Goal: Transaction & Acquisition: Obtain resource

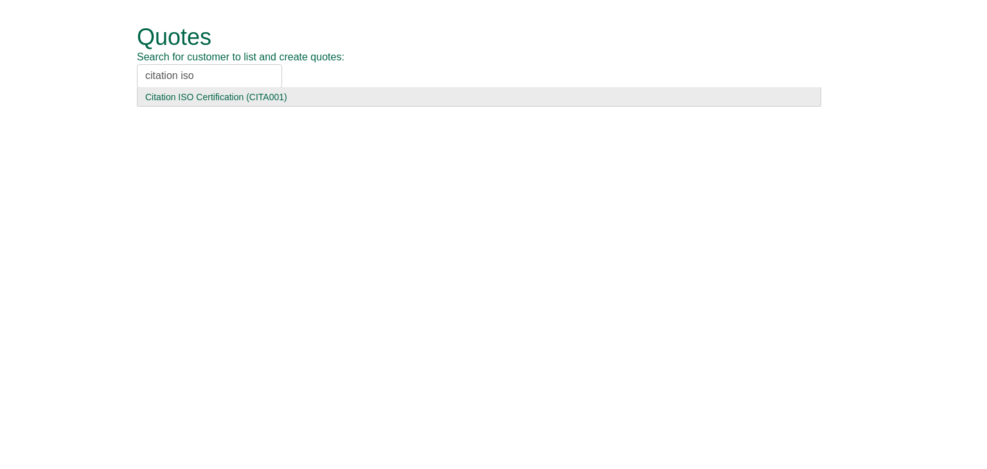
type input "citation iso"
click at [226, 98] on div "Citation ISO Certification (CITA001)" at bounding box center [479, 97] width 668 height 13
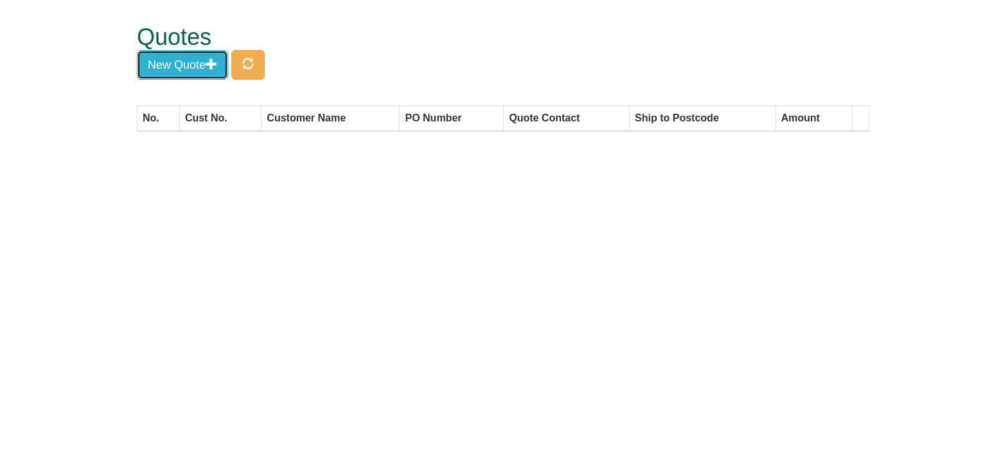
click at [208, 67] on span "button" at bounding box center [212, 64] width 12 height 12
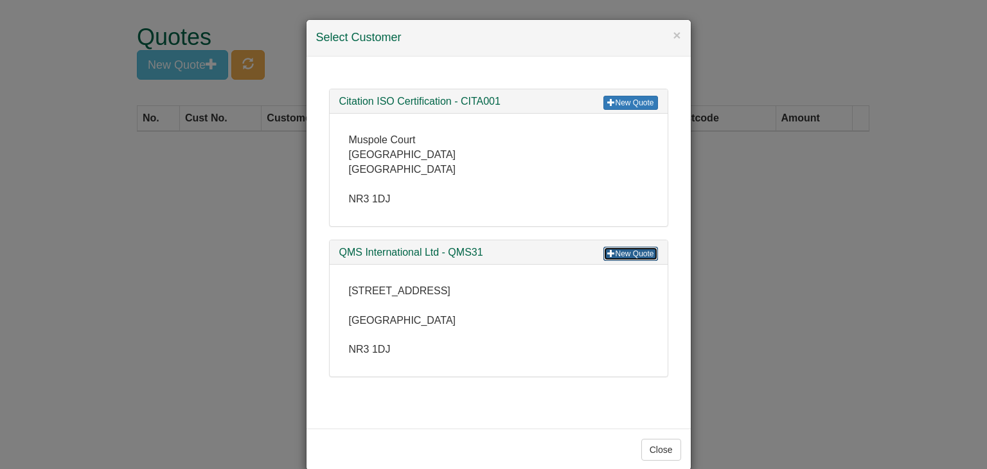
click at [636, 255] on link "New Quote" at bounding box center [631, 254] width 54 height 14
click at [624, 254] on link "New Quote" at bounding box center [631, 254] width 54 height 14
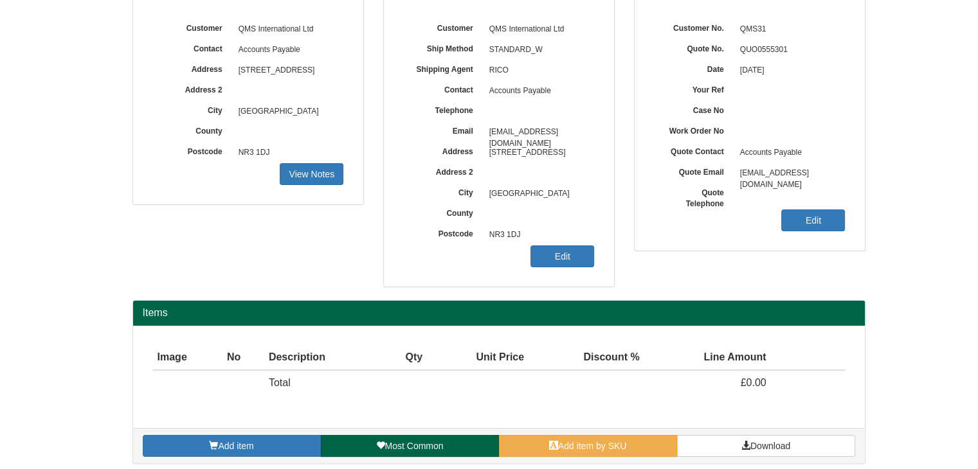
scroll to position [155, 0]
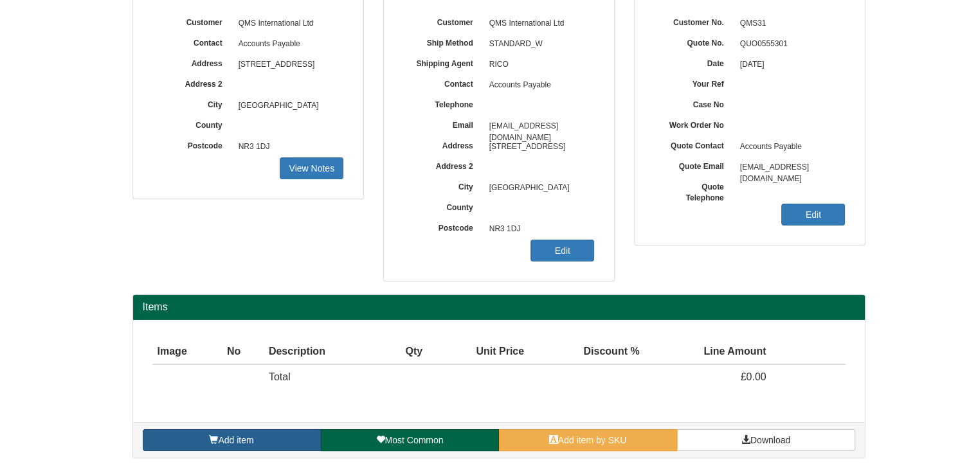
click at [220, 443] on link "Add item" at bounding box center [232, 440] width 178 height 22
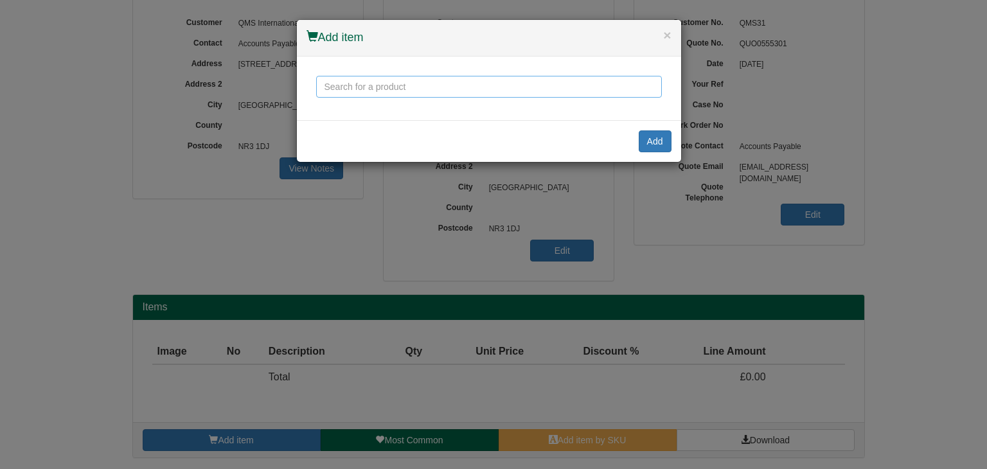
click at [389, 83] on input "text" at bounding box center [489, 87] width 346 height 22
drag, startPoint x: 390, startPoint y: 93, endPoint x: 327, endPoint y: 81, distance: 64.2
click at [327, 81] on input "workplace n" at bounding box center [489, 87] width 346 height 22
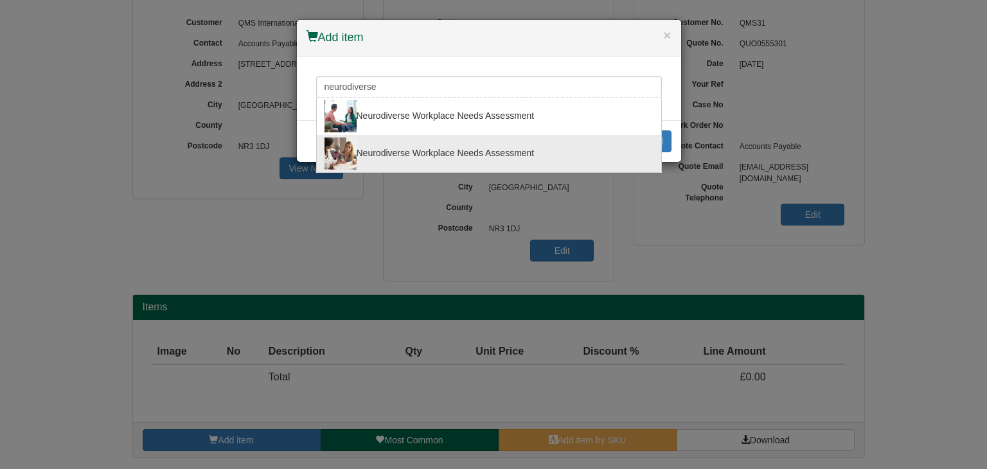
click at [408, 151] on div "Neurodiverse Workplace Needs Assessment" at bounding box center [489, 154] width 329 height 32
type input "Neurodiverse Workplace Needs Assessment"
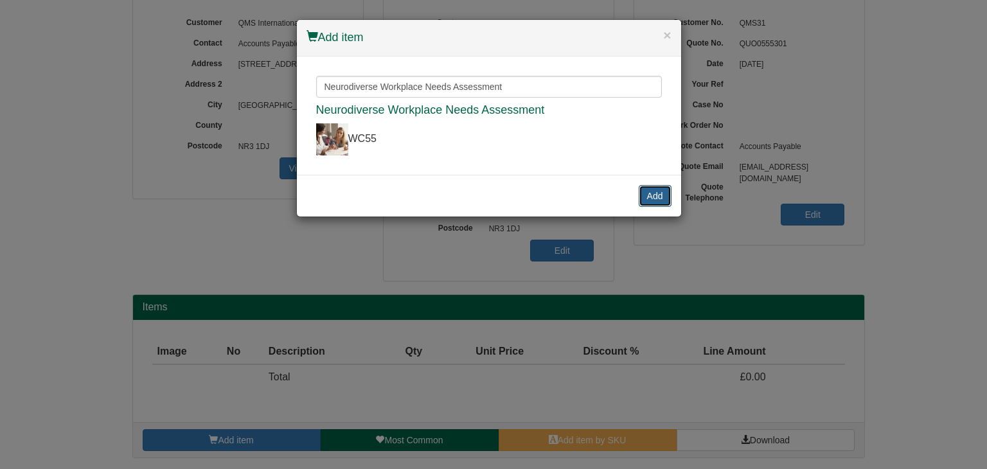
click at [660, 195] on button "Add" at bounding box center [655, 196] width 33 height 22
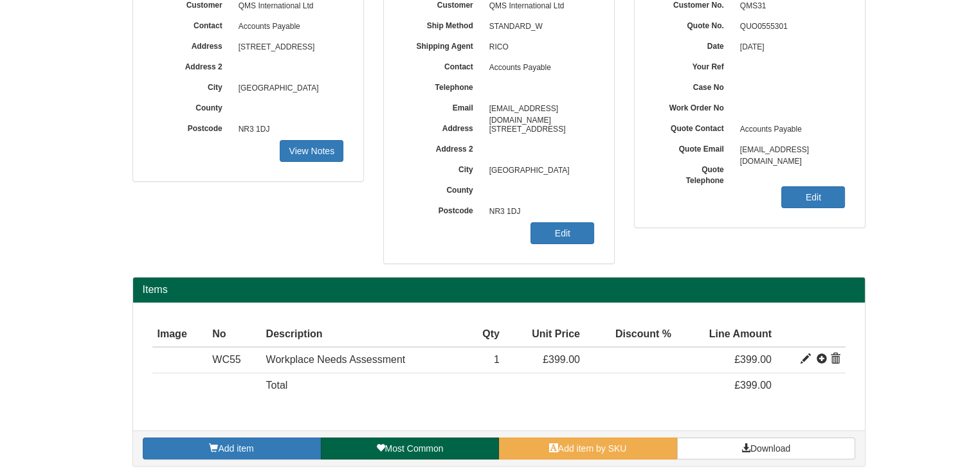
scroll to position [181, 0]
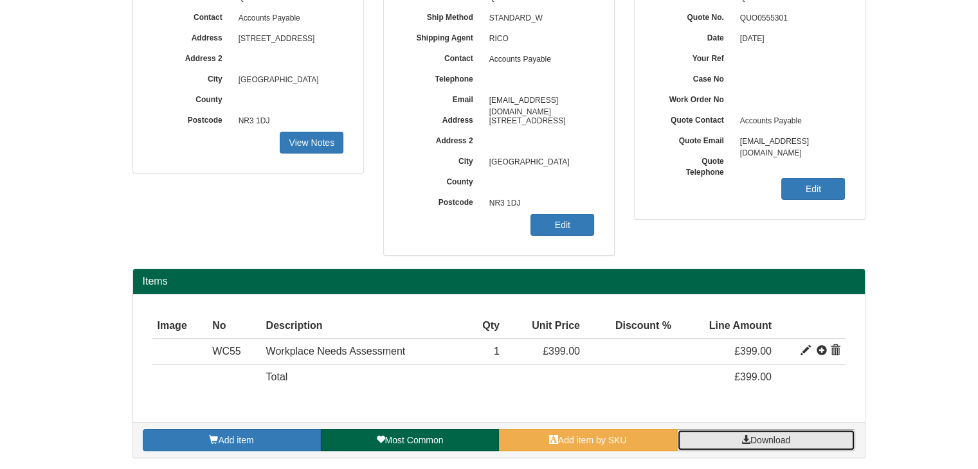
click at [758, 435] on span "Download" at bounding box center [770, 440] width 40 height 10
